Goal: Transaction & Acquisition: Subscribe to service/newsletter

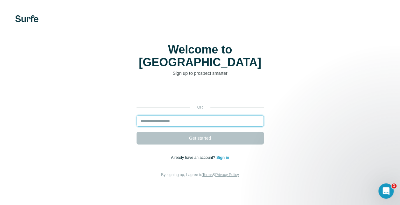
click at [191, 115] on input "email" at bounding box center [200, 120] width 127 height 11
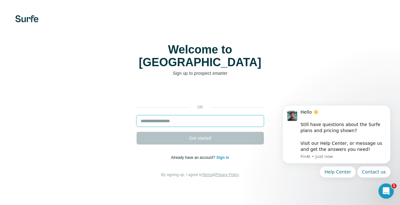
type input "**********"
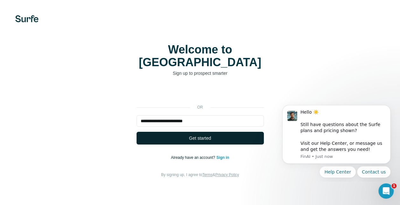
click at [176, 132] on button "Get started" at bounding box center [200, 138] width 127 height 13
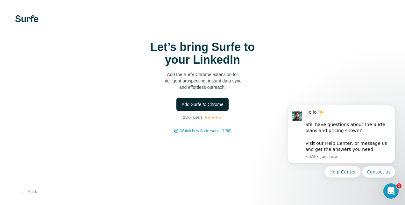
click at [216, 100] on button "Add Surfe to Chrome" at bounding box center [202, 104] width 52 height 13
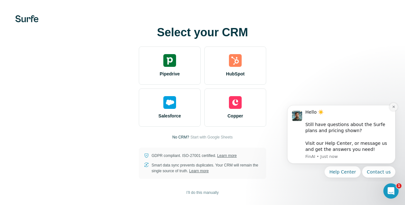
click at [392, 106] on icon "Dismiss notification" at bounding box center [394, 107] width 4 height 4
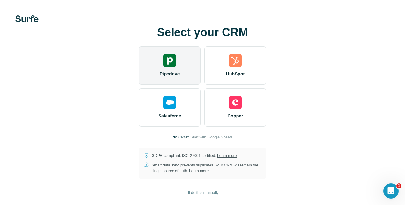
click at [169, 61] on img at bounding box center [169, 60] width 13 height 13
